Goal: Task Accomplishment & Management: Use online tool/utility

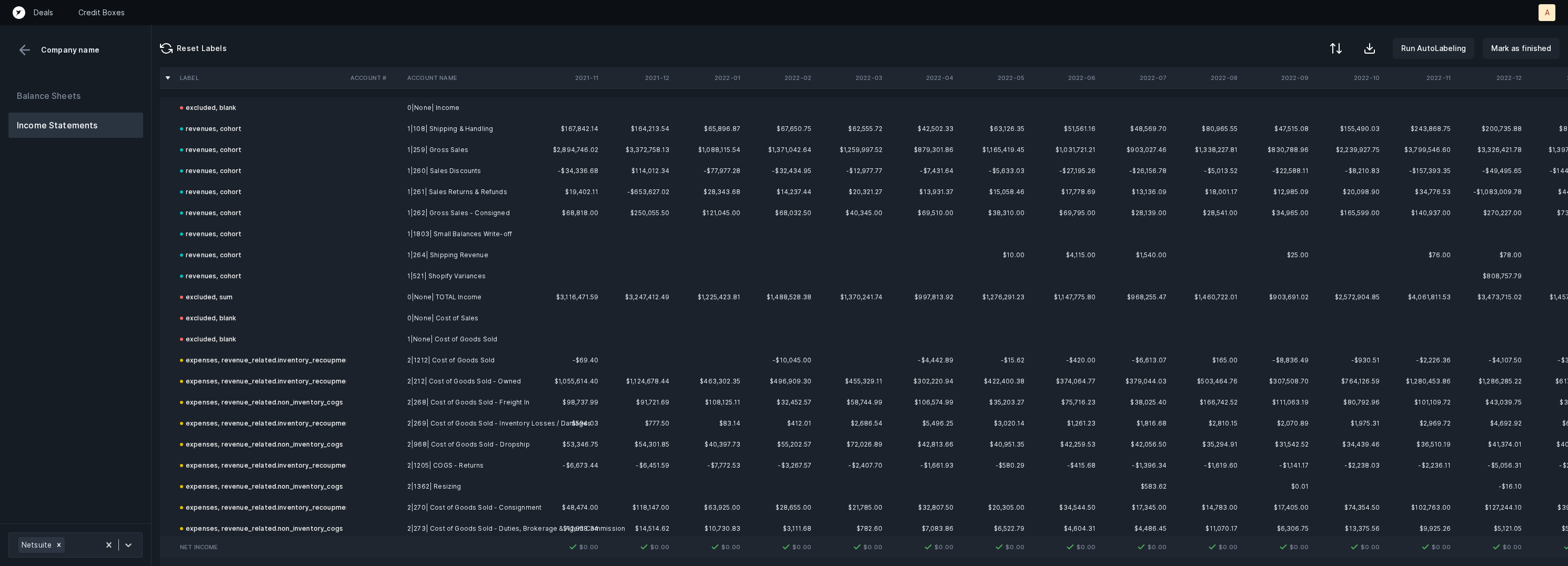
scroll to position [2629, 0]
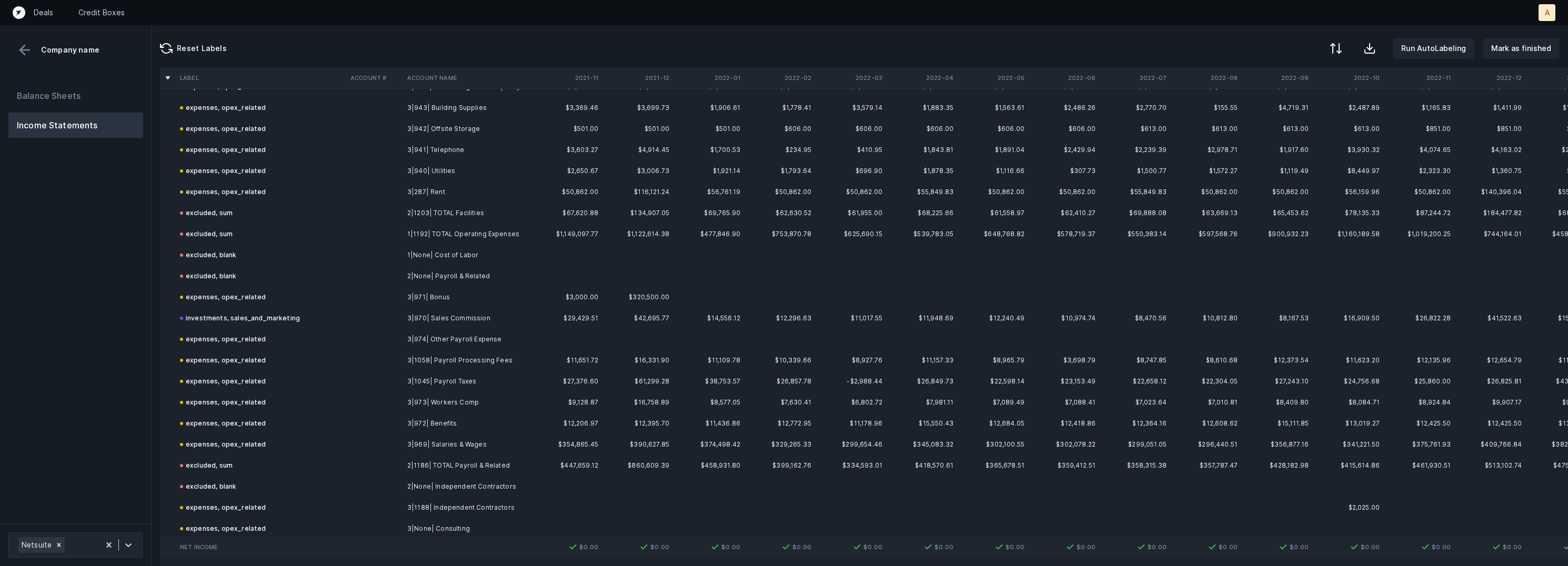
click at [336, 322] on td "investments, sales_and_marketing" at bounding box center [261, 318] width 170 height 21
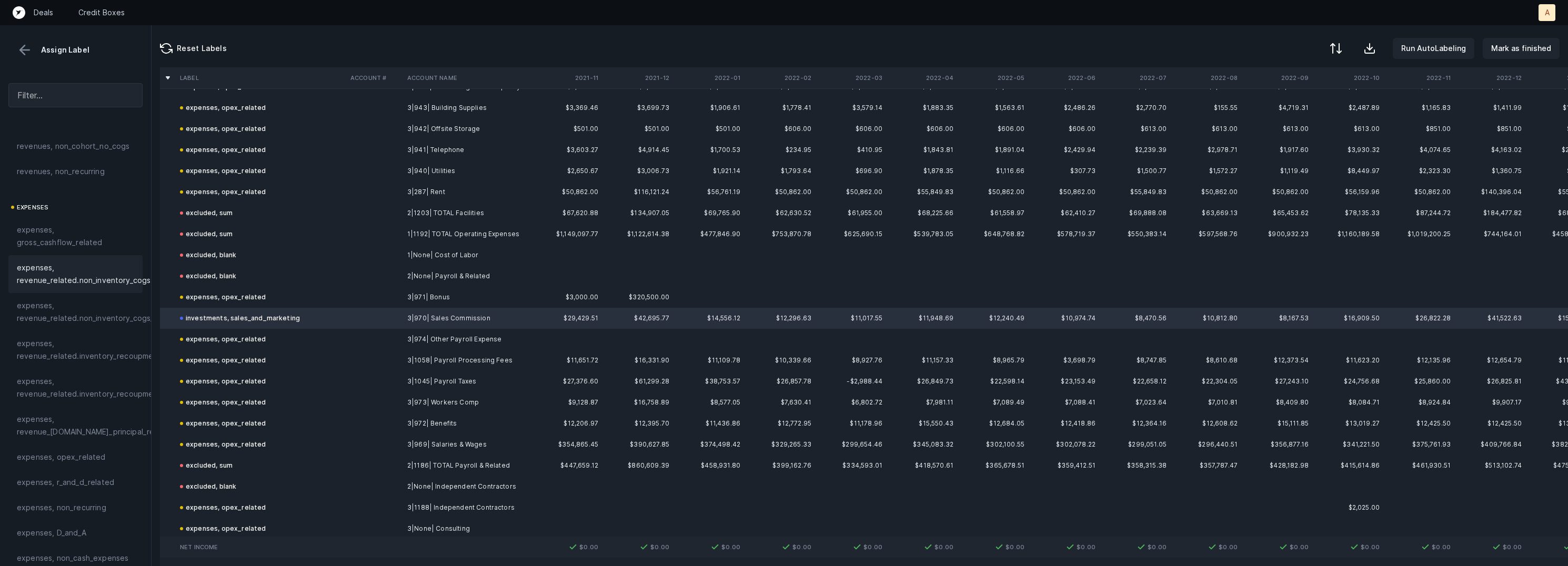
scroll to position [208, 0]
click at [116, 356] on div "expenses, opex_related" at bounding box center [75, 352] width 117 height 13
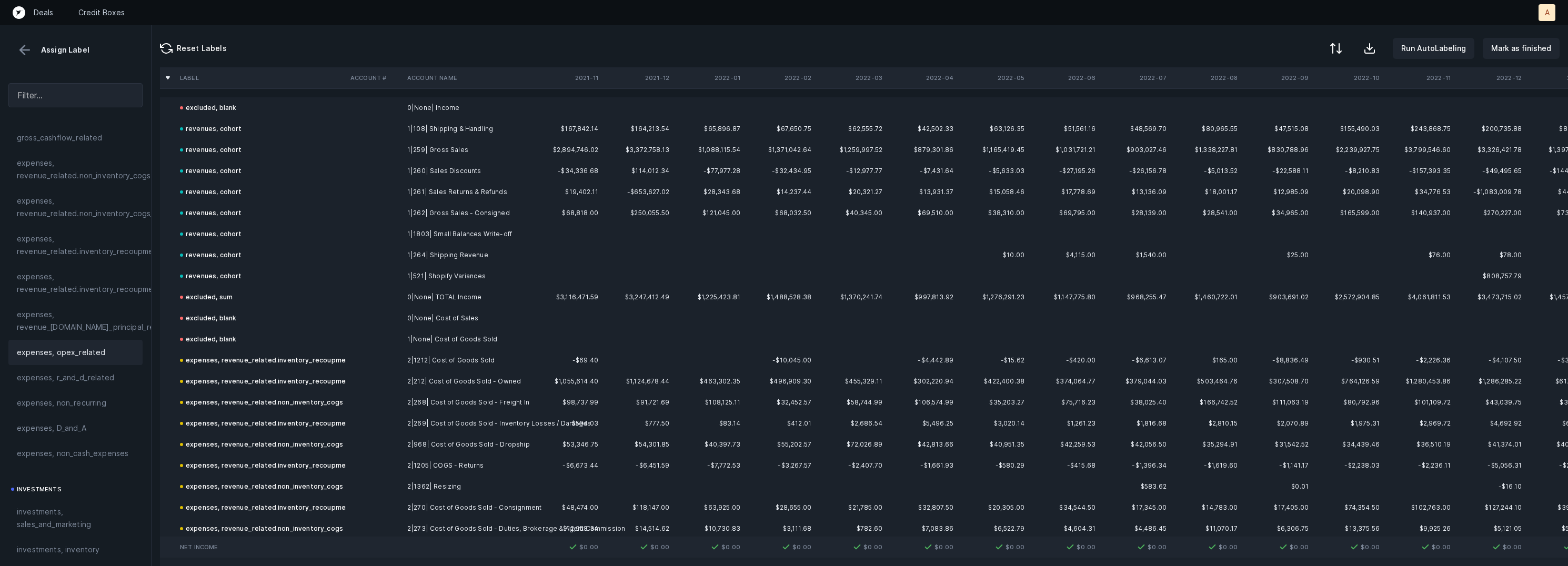
scroll to position [1115, 0]
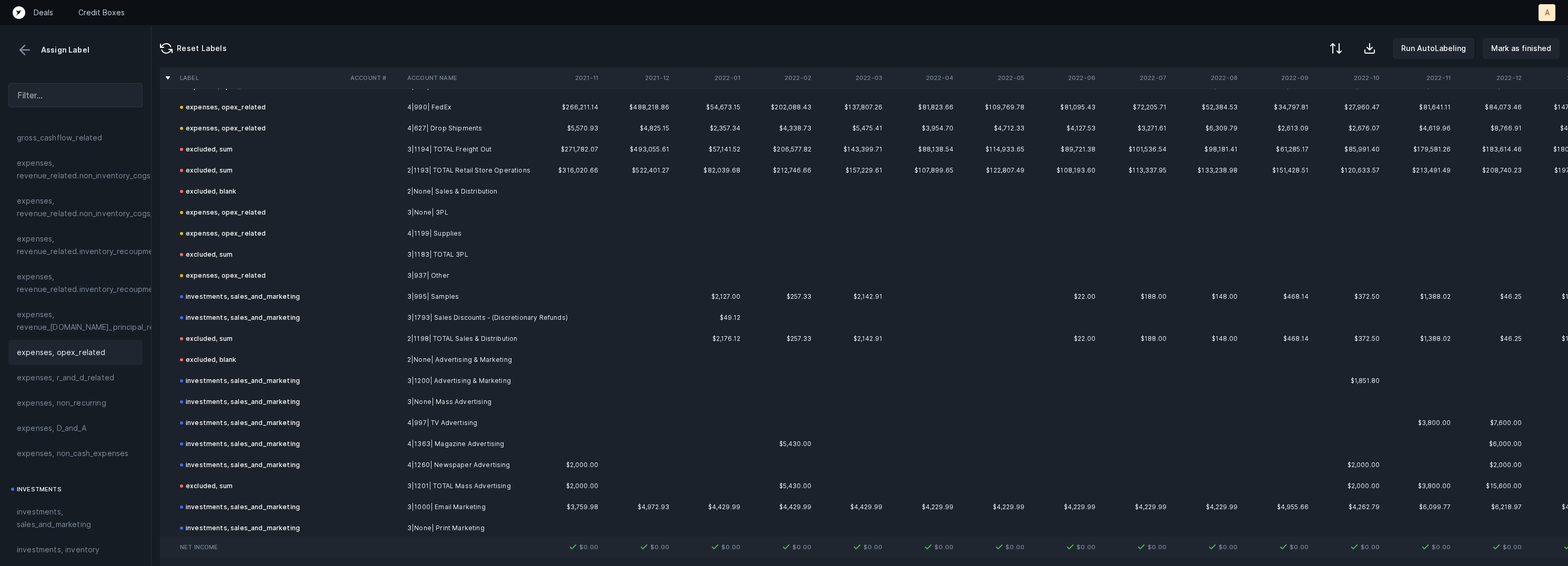
click at [431, 317] on td "3|1793| Sales Discounts - (Discretionary Refunds)" at bounding box center [467, 318] width 128 height 21
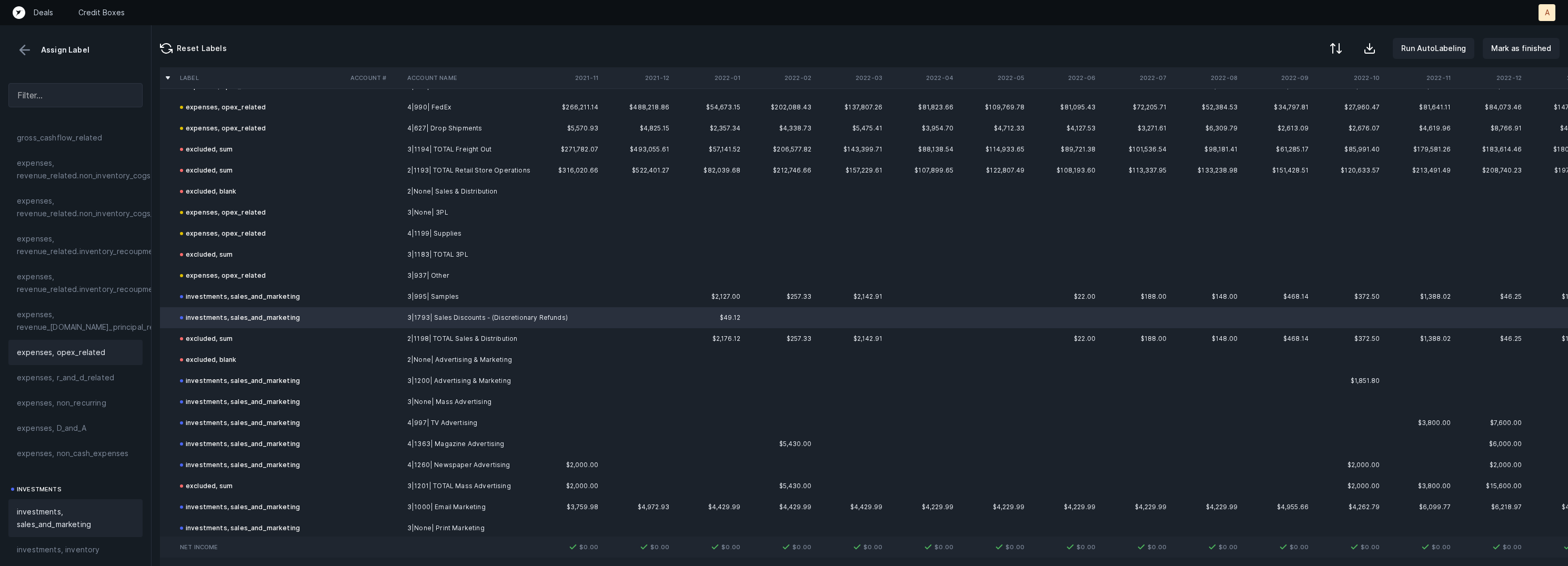
click at [104, 360] on div "expenses, opex_related" at bounding box center [75, 352] width 134 height 25
click at [325, 296] on td "investments, sales_and_marketing" at bounding box center [261, 296] width 170 height 21
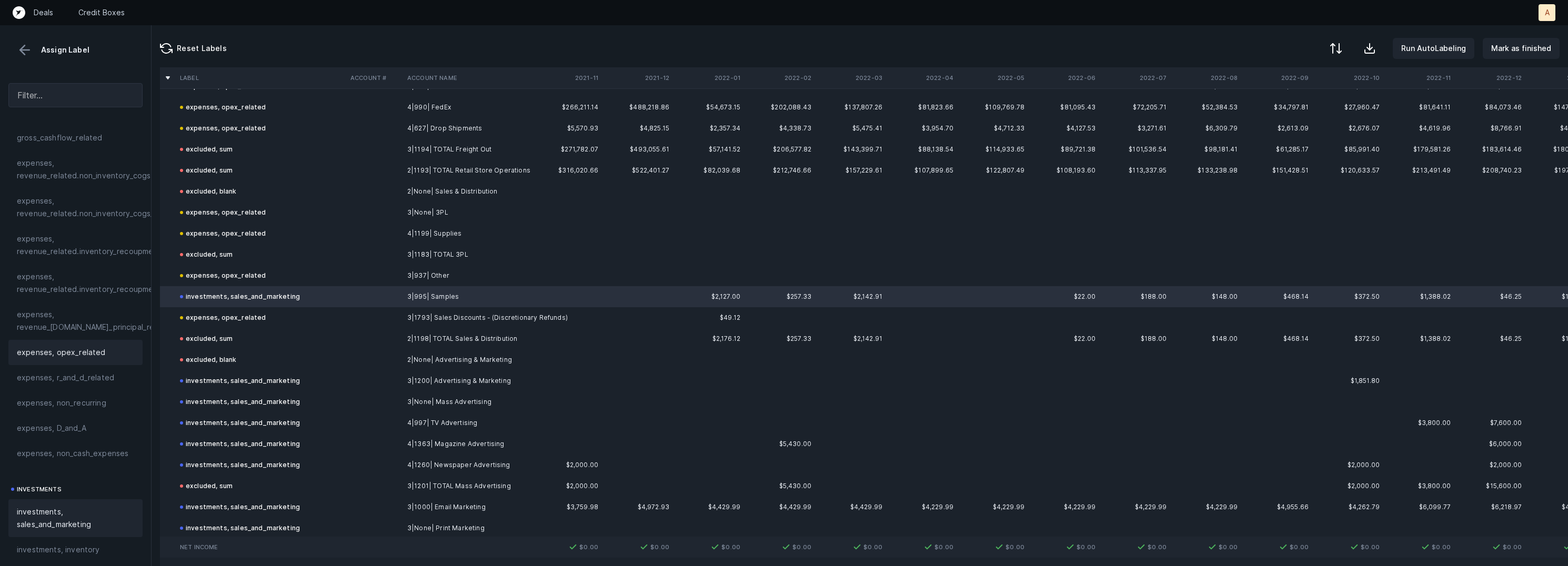
click at [101, 349] on div "expenses, opex_related" at bounding box center [75, 352] width 117 height 13
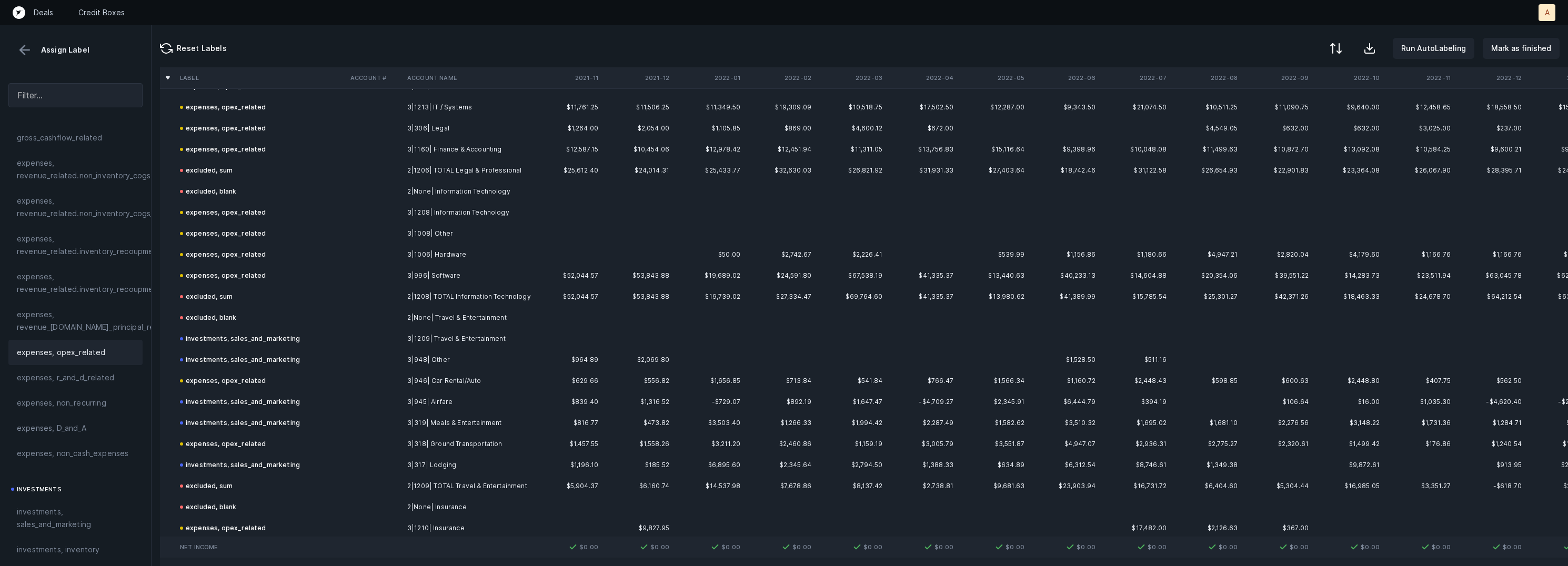
click at [374, 346] on td at bounding box center [374, 339] width 56 height 21
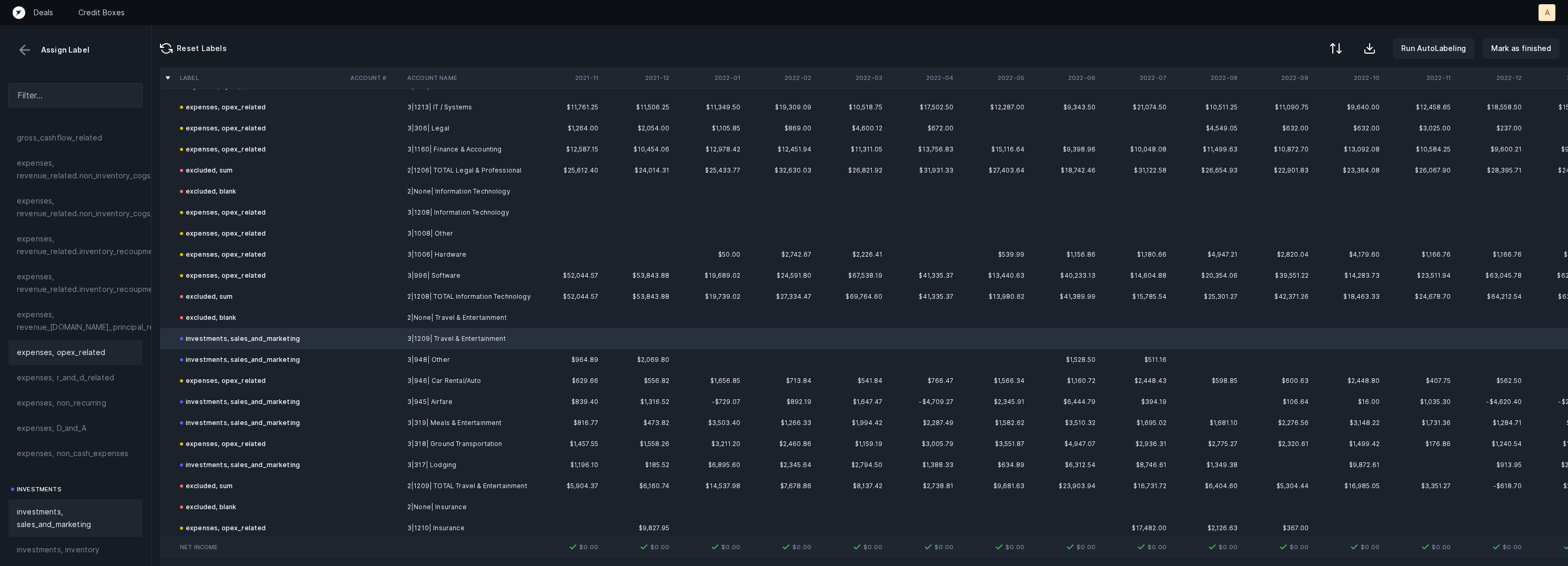
click at [78, 346] on span "expenses, opex_related" at bounding box center [61, 352] width 89 height 13
click at [337, 362] on td "investments, sales_and_marketing" at bounding box center [261, 360] width 170 height 21
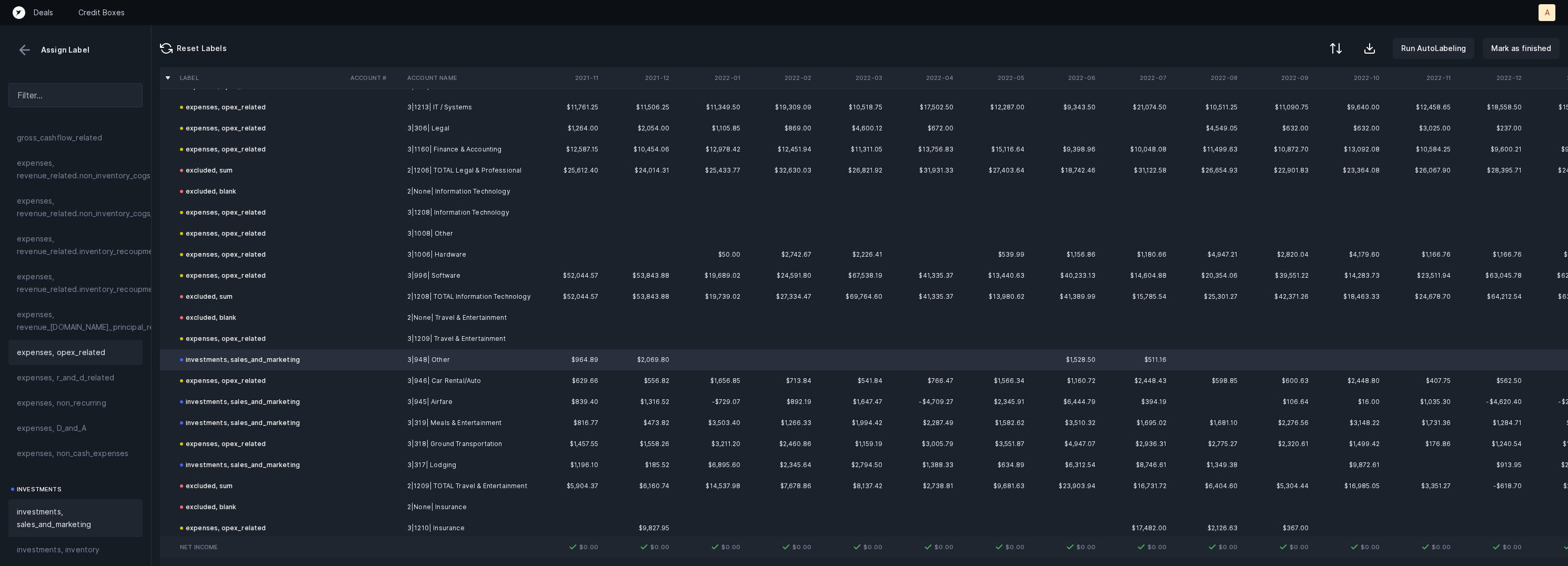
click at [102, 346] on div "expenses, opex_related" at bounding box center [75, 352] width 117 height 13
click at [312, 406] on td "investments, sales_and_marketing" at bounding box center [261, 401] width 170 height 21
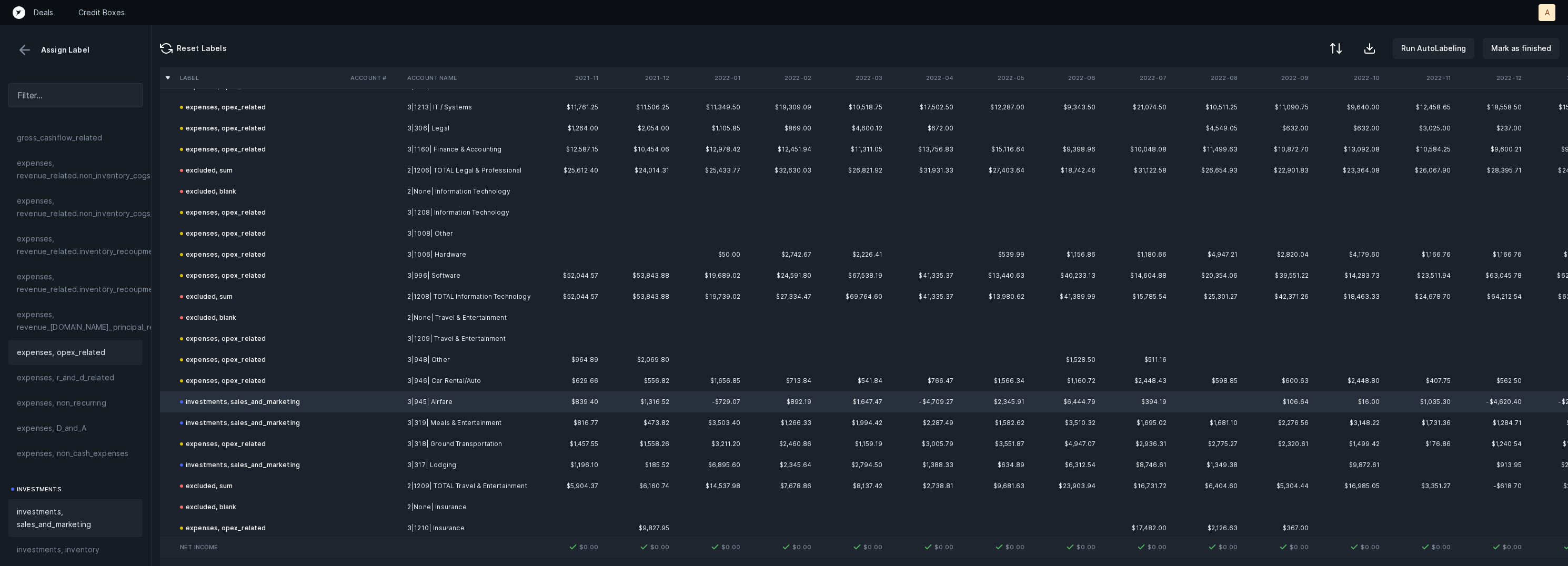
click at [104, 353] on div "expenses, opex_related" at bounding box center [75, 352] width 117 height 13
click at [357, 422] on td at bounding box center [374, 422] width 56 height 21
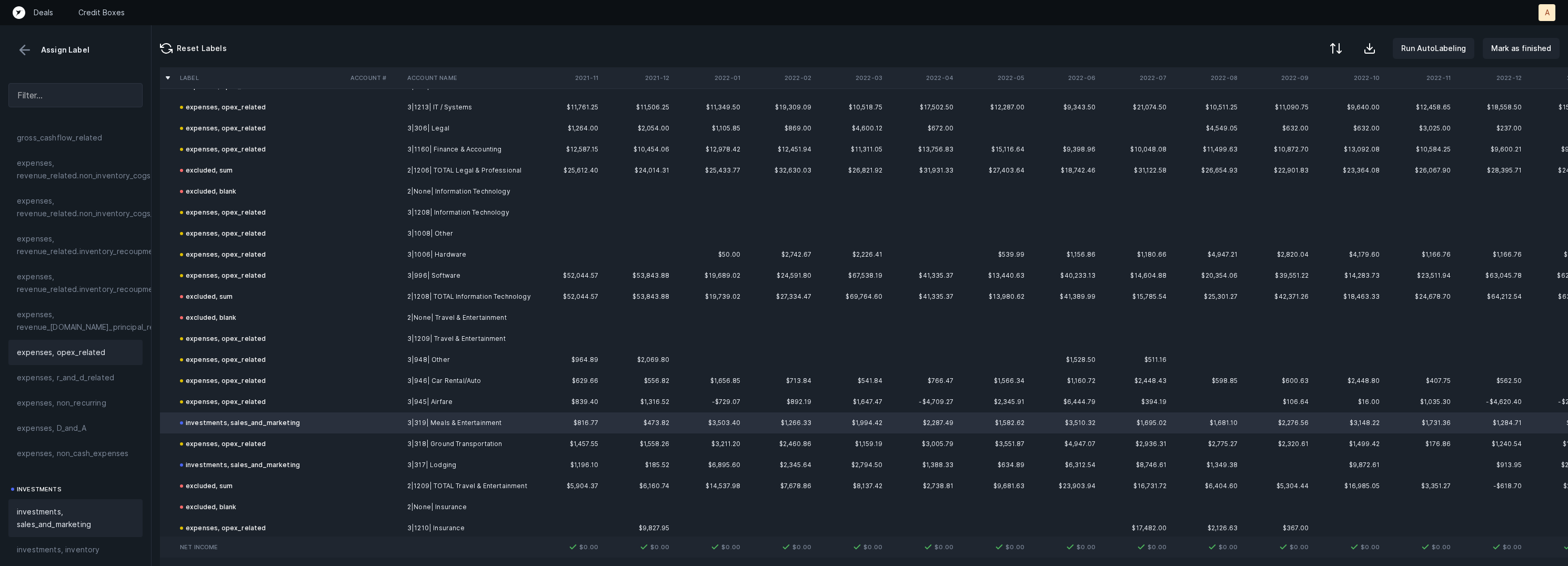
click at [121, 350] on div "expenses, opex_related" at bounding box center [75, 352] width 117 height 13
click at [299, 462] on td "investments, sales_and_marketing" at bounding box center [261, 465] width 170 height 21
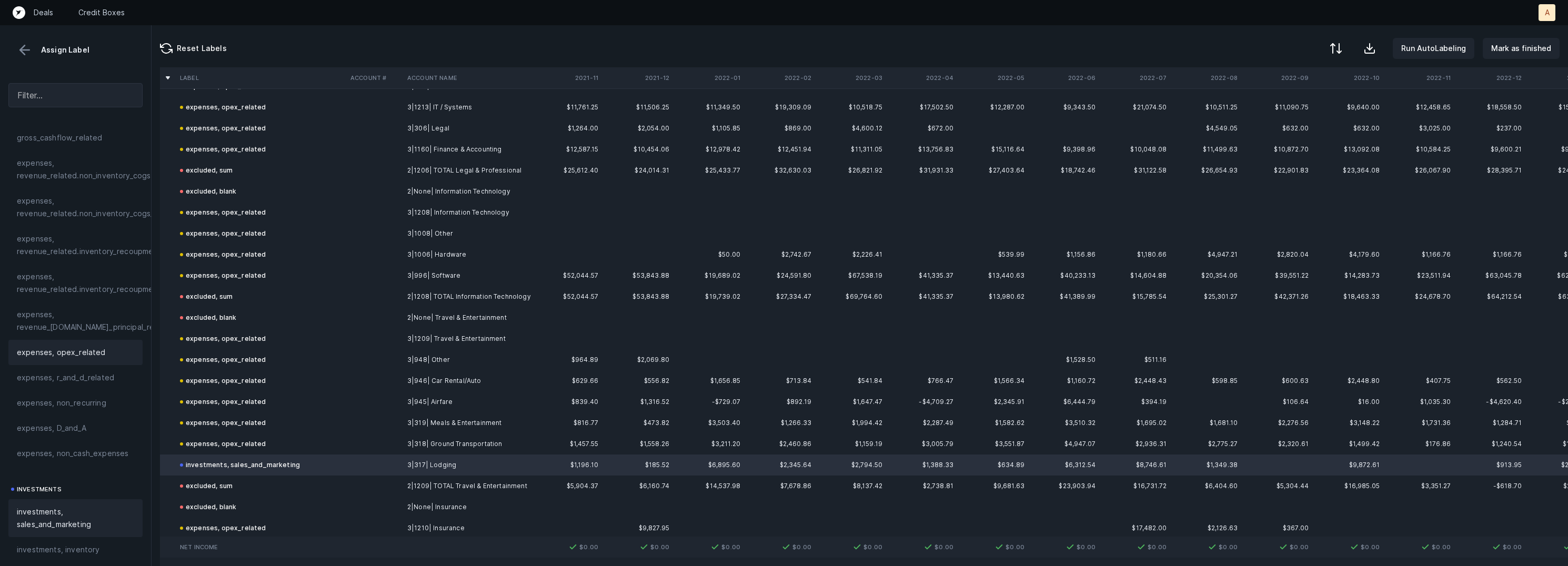
click at [82, 354] on span "expenses, opex_related" at bounding box center [61, 352] width 89 height 13
click at [24, 52] on button at bounding box center [24, 49] width 16 height 16
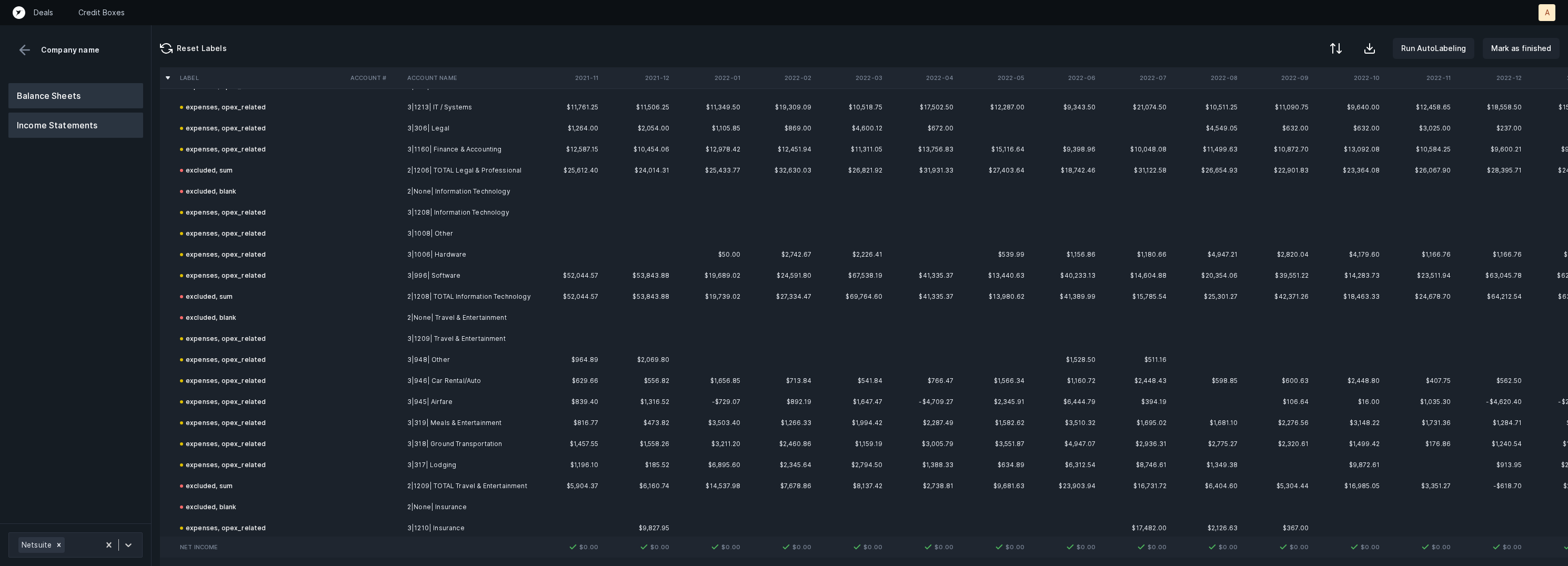
click at [63, 96] on button "Balance Sheets" at bounding box center [75, 95] width 135 height 25
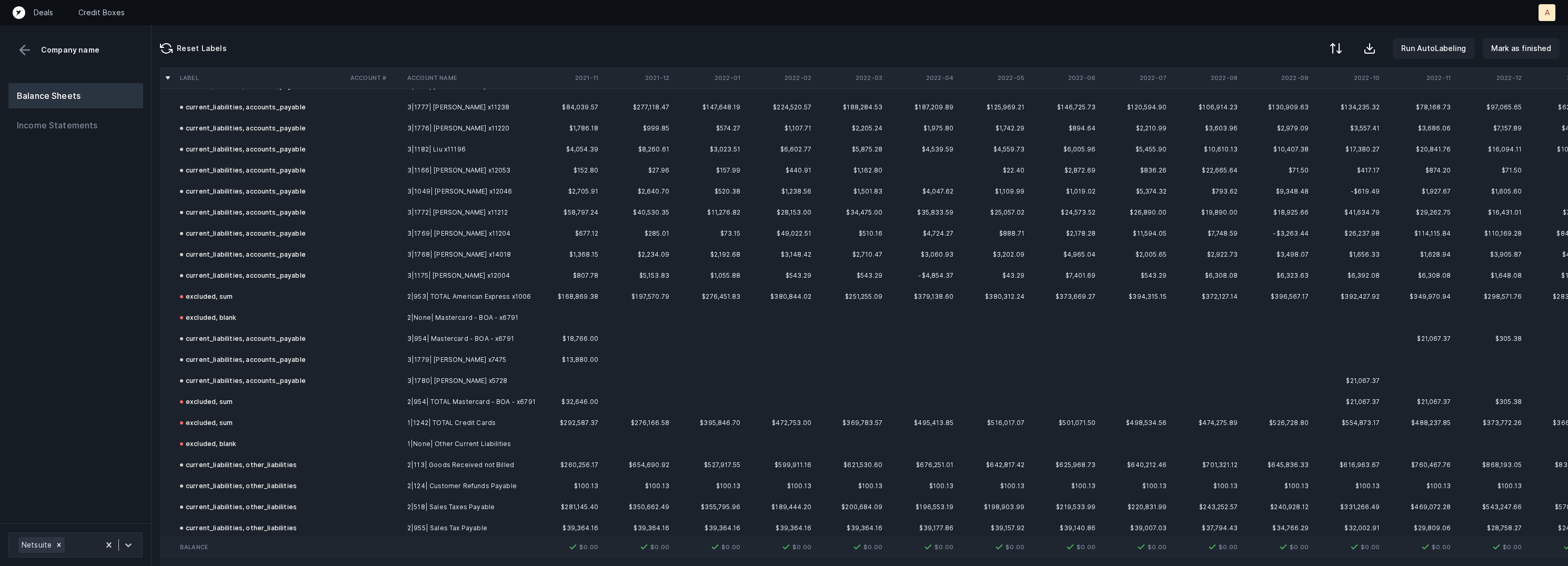
scroll to position [316, 0]
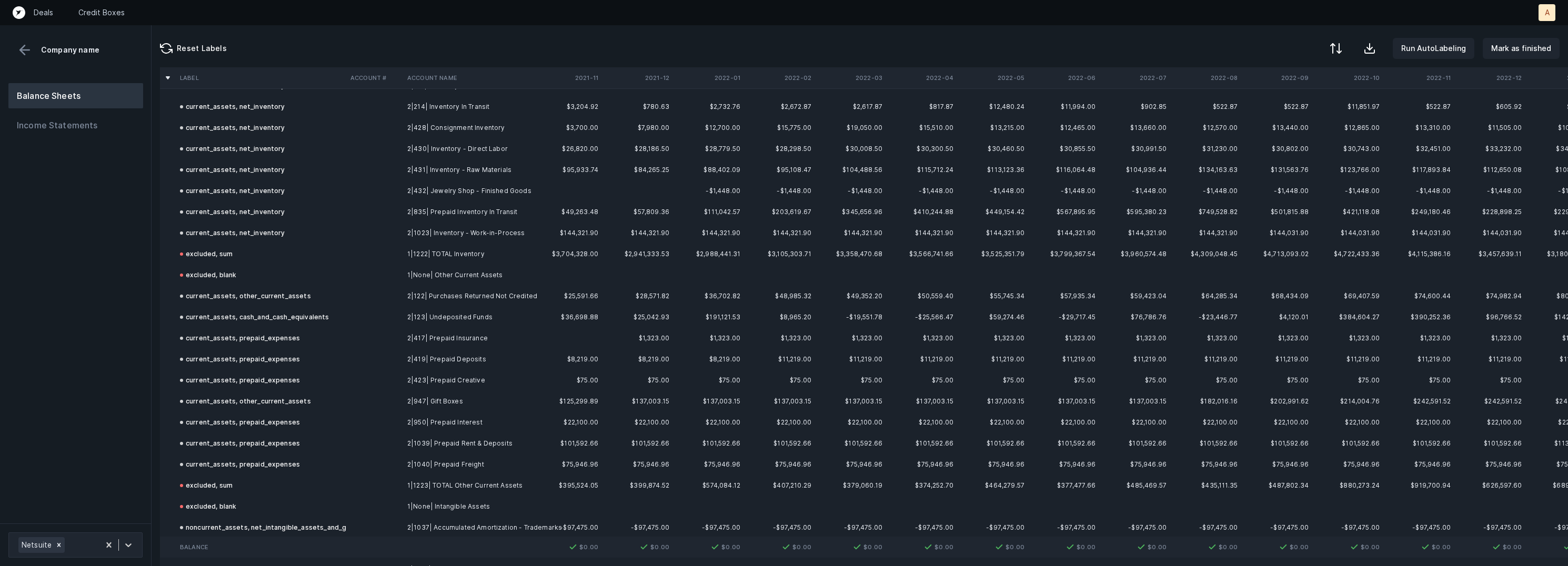
click at [298, 319] on div "current_assets, cash_and_cash_equivalents" at bounding box center [255, 317] width 149 height 13
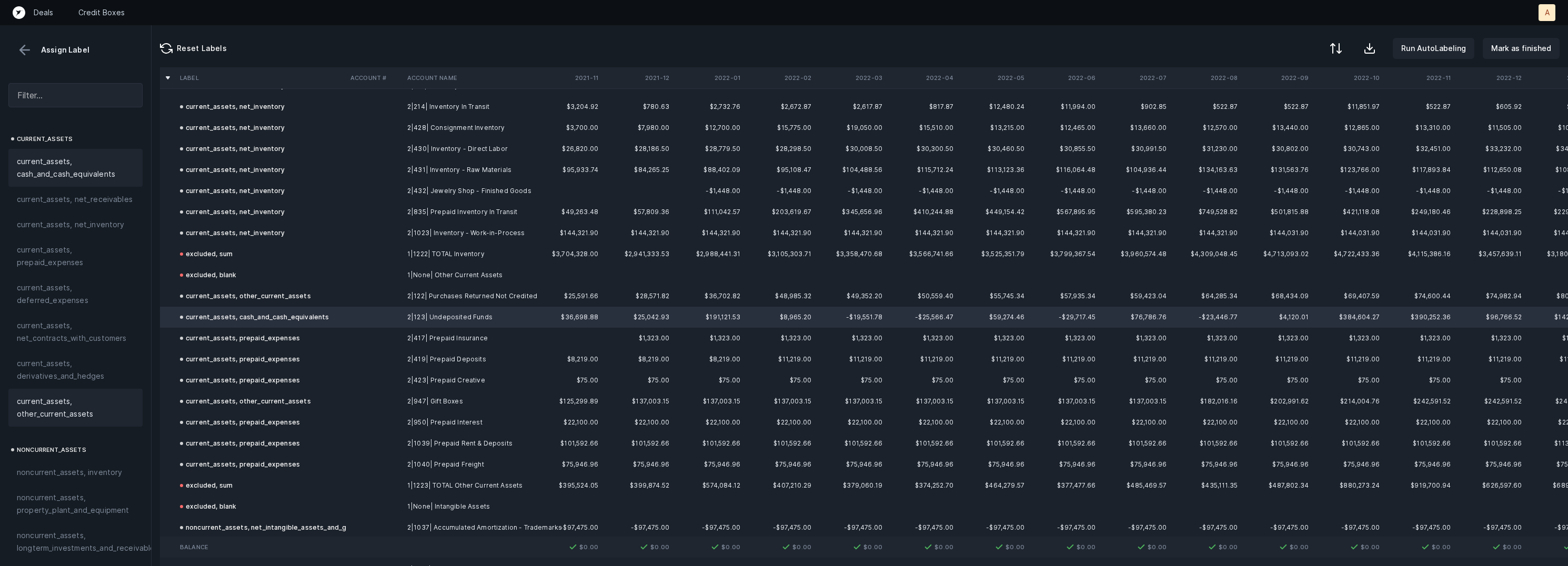
click at [80, 408] on span "current_assets, other_current_assets" at bounding box center [75, 408] width 117 height 25
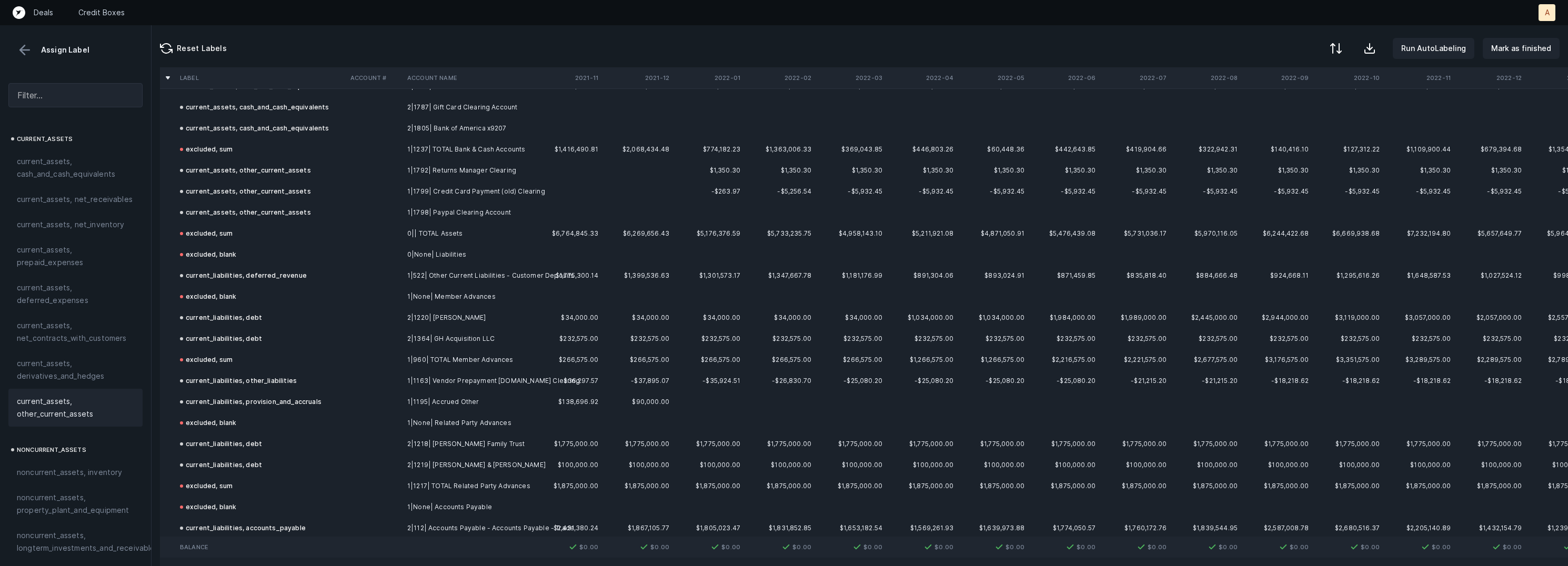
click at [265, 323] on td "current_liabilities, debt" at bounding box center [261, 318] width 170 height 21
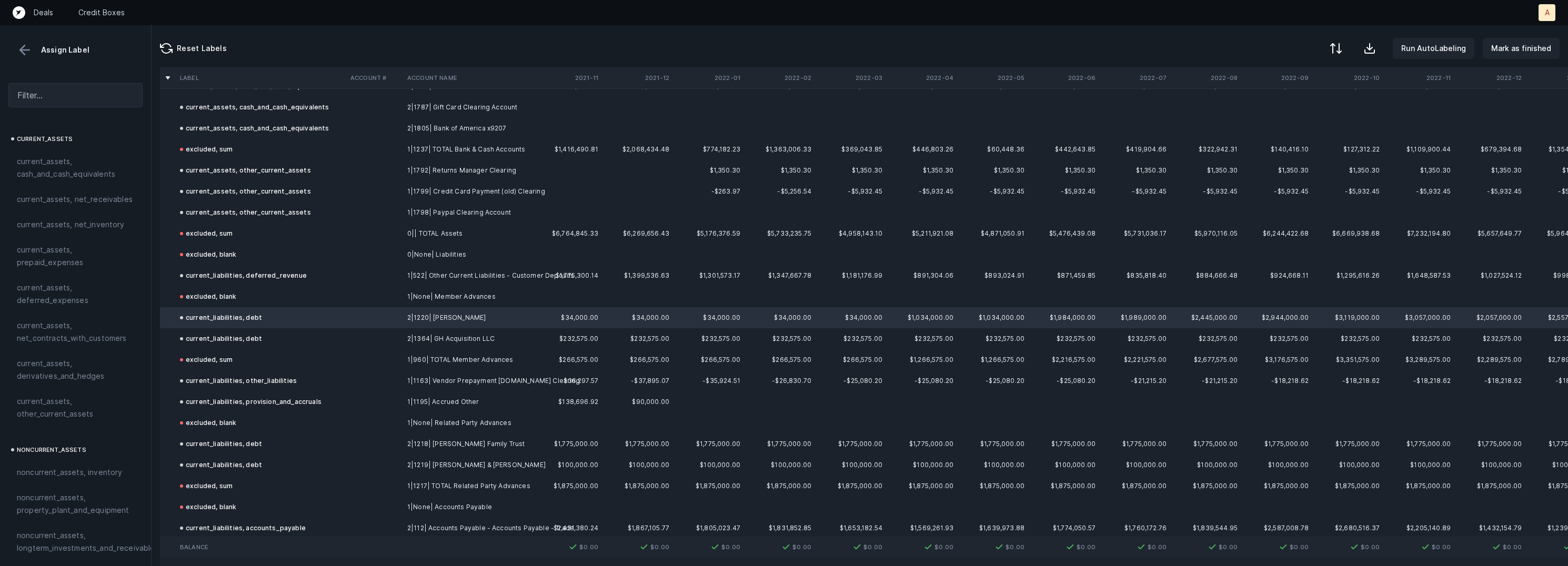
click at [266, 339] on td "current_liabilities, debt" at bounding box center [261, 339] width 170 height 21
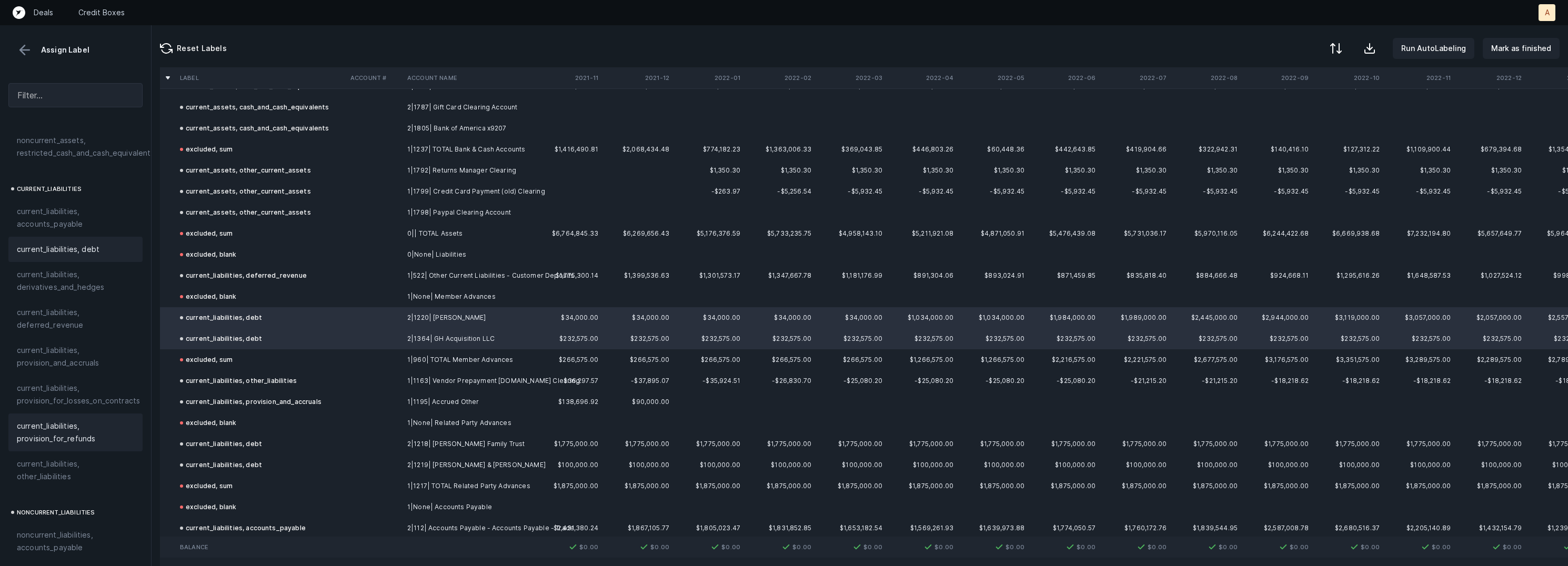
scroll to position [665, 0]
click at [70, 452] on span "current_liabilities, other_liabilities" at bounding box center [75, 465] width 117 height 25
click at [371, 445] on td at bounding box center [374, 444] width 56 height 21
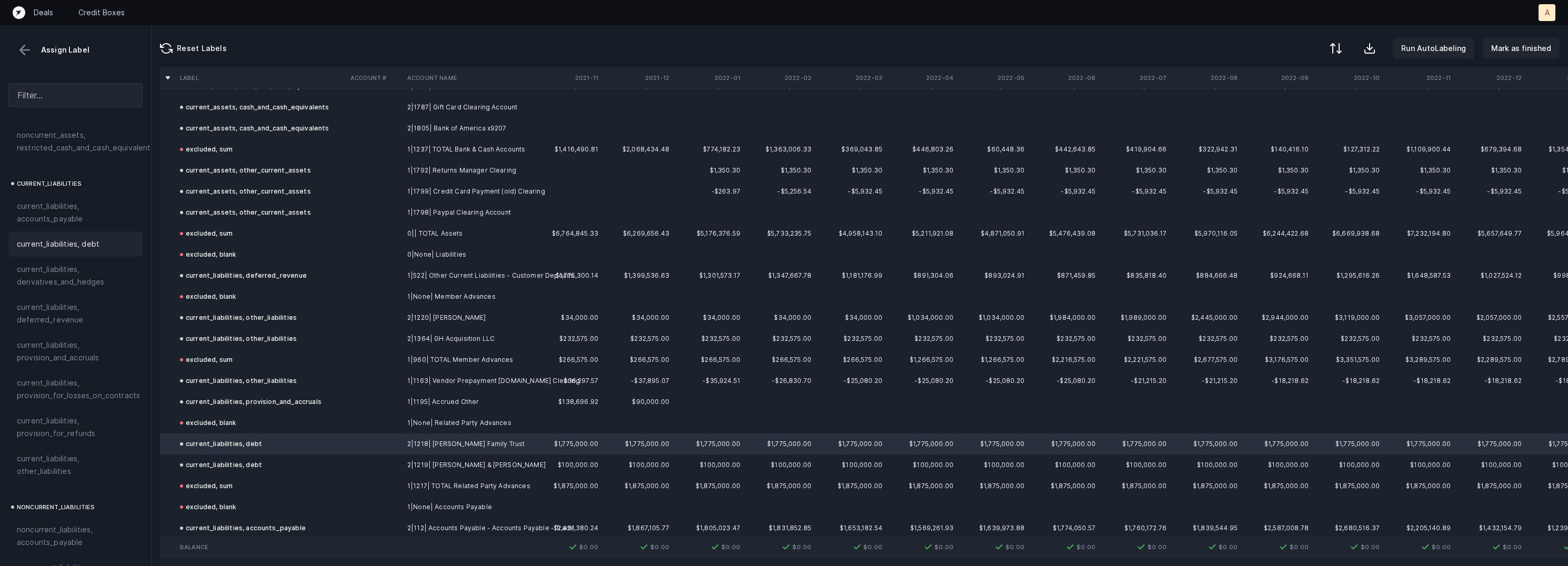
click at [372, 458] on td at bounding box center [374, 465] width 56 height 21
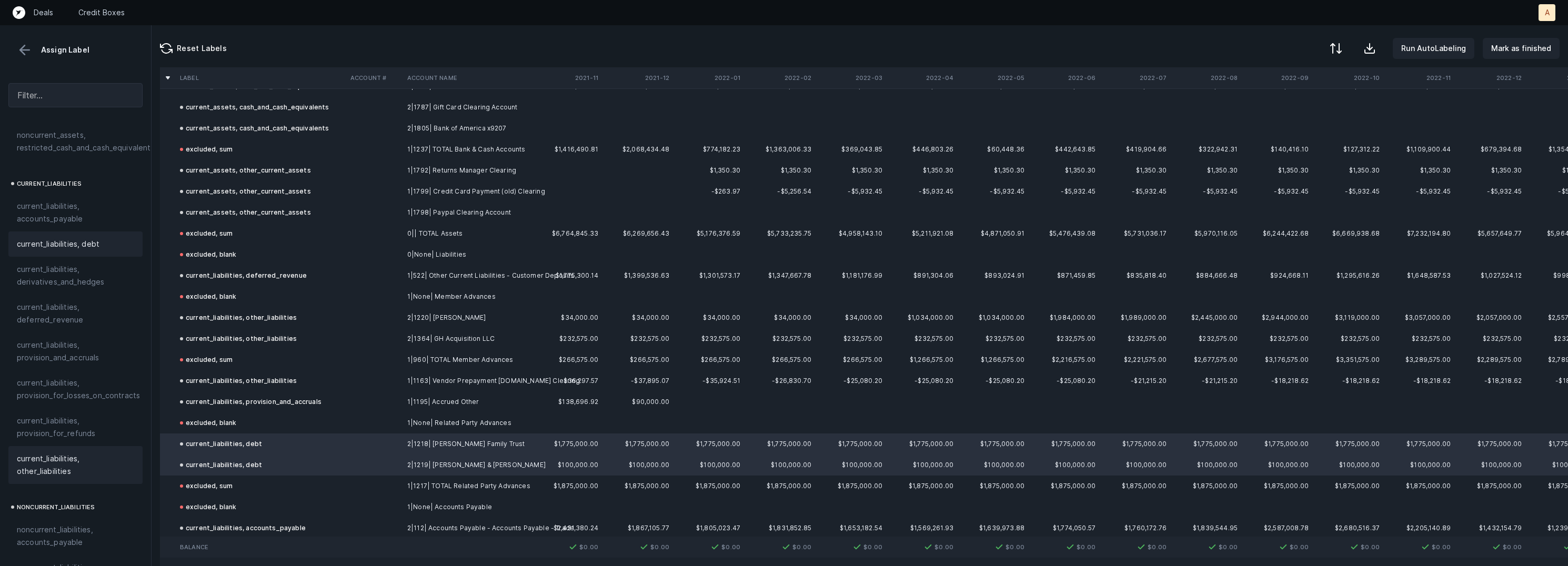
click at [103, 461] on span "current_liabilities, other_liabilities" at bounding box center [75, 465] width 117 height 25
click at [1509, 47] on p "Mark as finished" at bounding box center [1521, 48] width 60 height 13
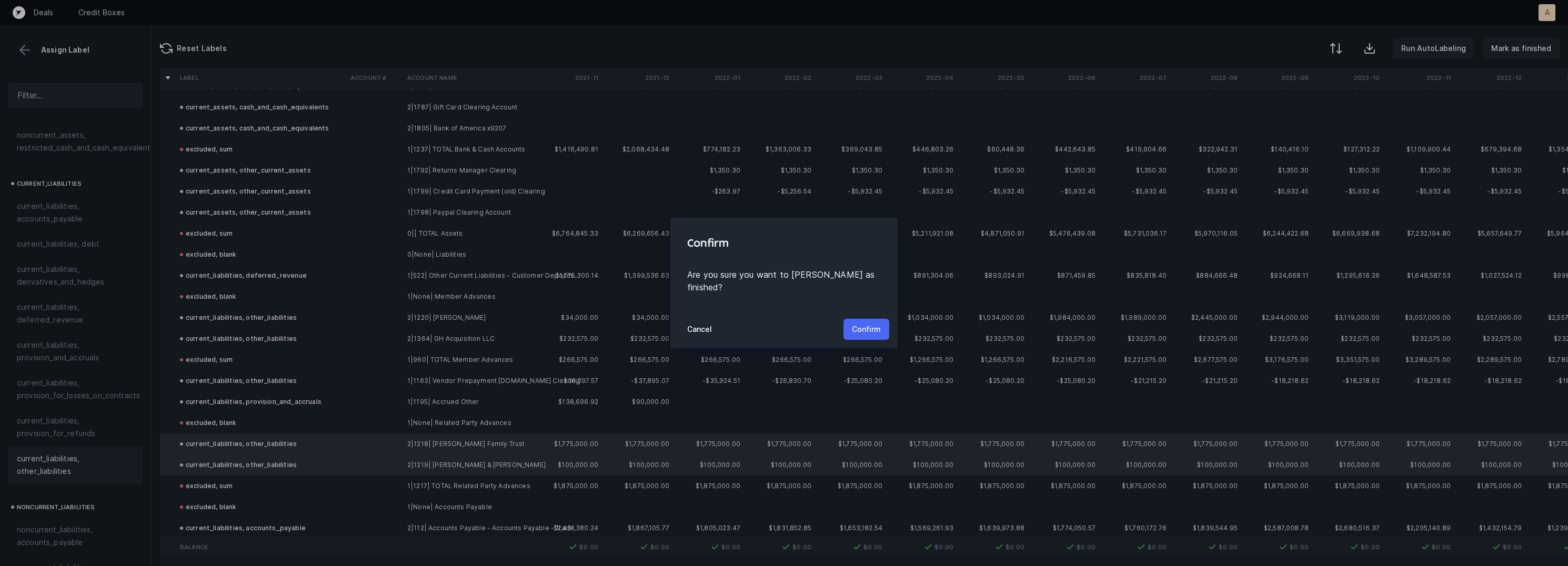
click at [883, 319] on button "Confirm" at bounding box center [866, 329] width 46 height 21
